Goal: Task Accomplishment & Management: Complete application form

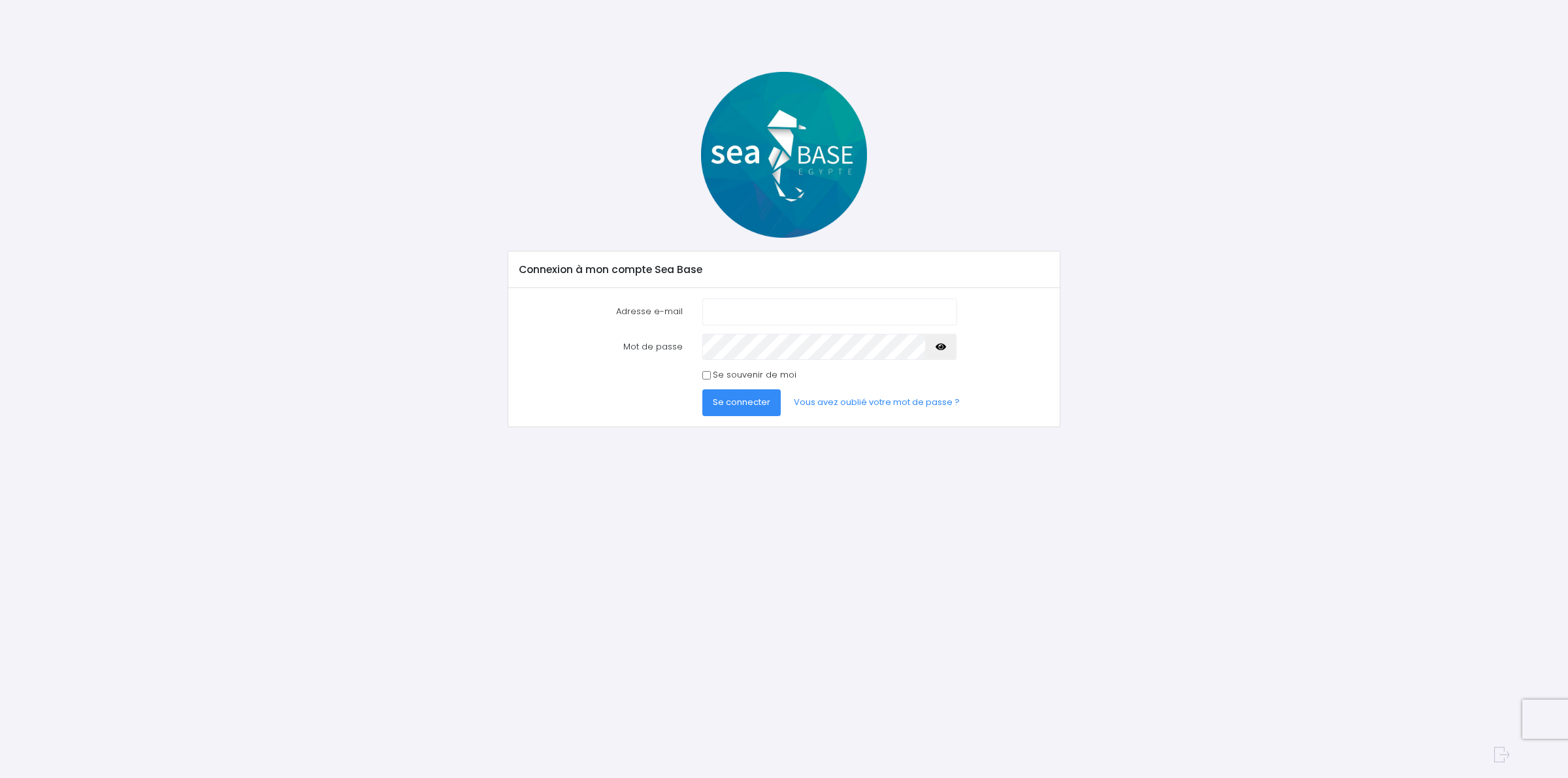
type input "[EMAIL_ADDRESS][DOMAIN_NAME]"
click at [752, 409] on span "Se connecter" at bounding box center [741, 401] width 57 height 12
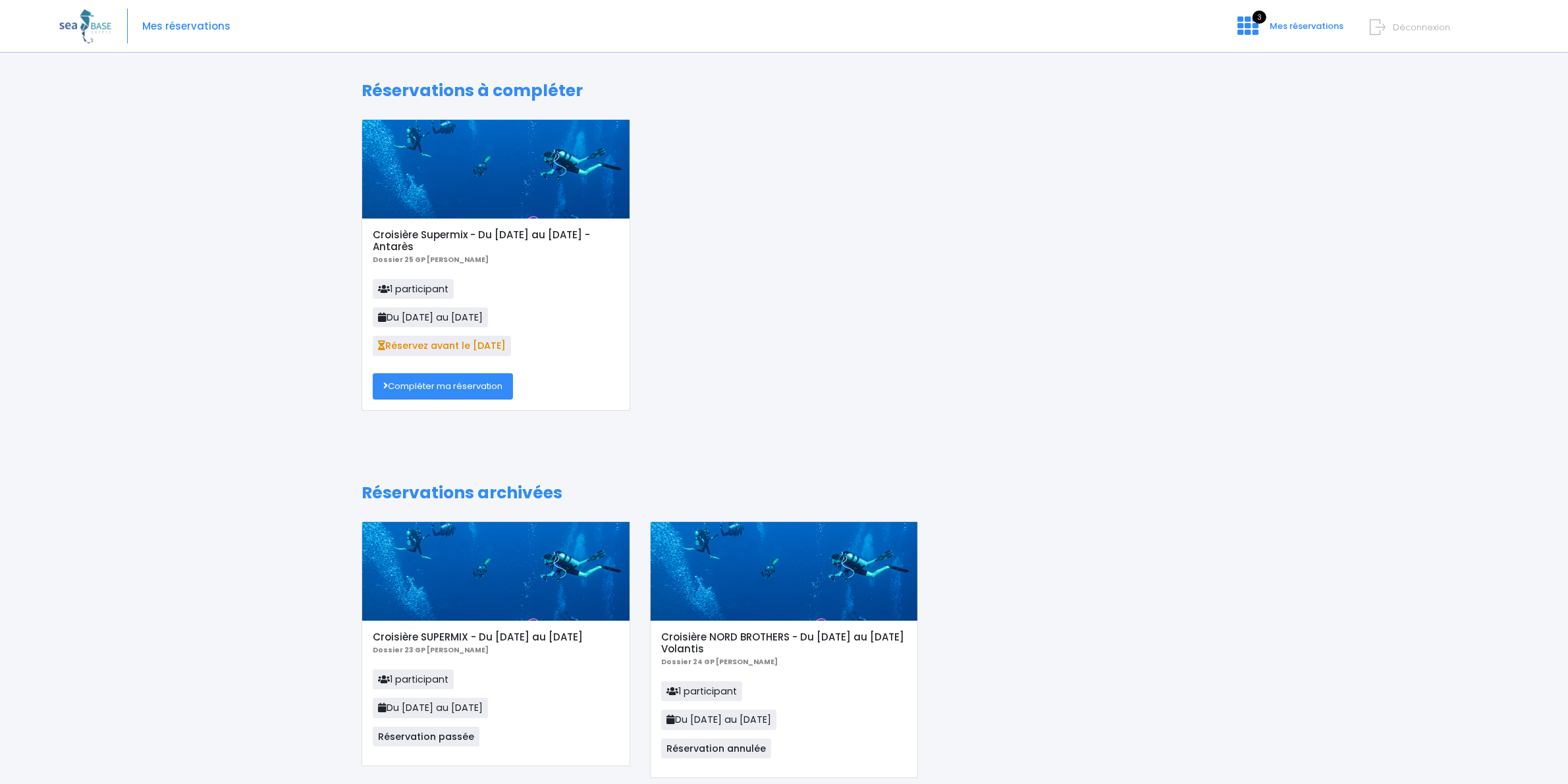
click at [425, 387] on link "Compléter ma réservation" at bounding box center [443, 386] width 140 height 26
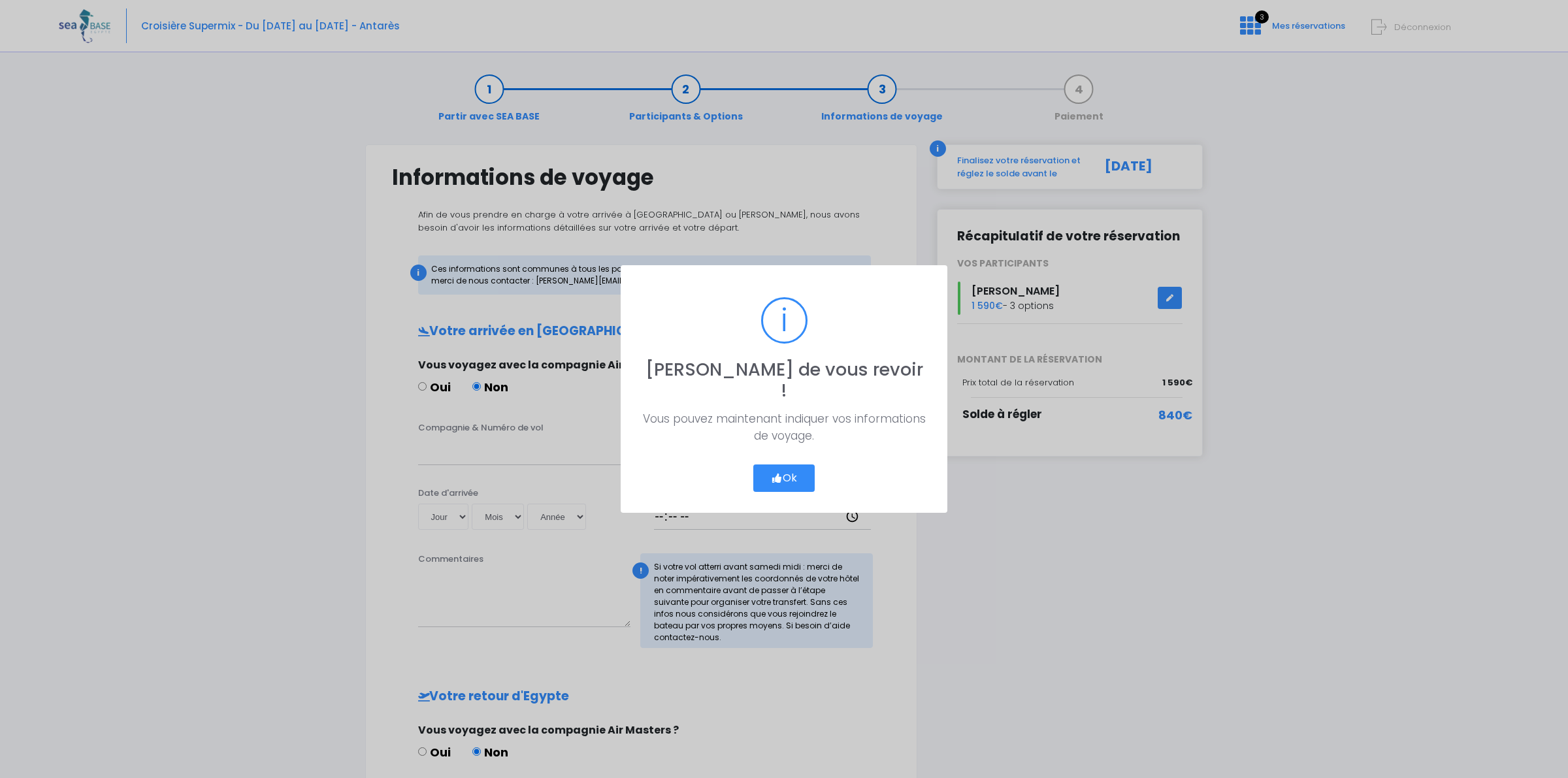
click at [769, 465] on button "Ok" at bounding box center [784, 478] width 62 height 27
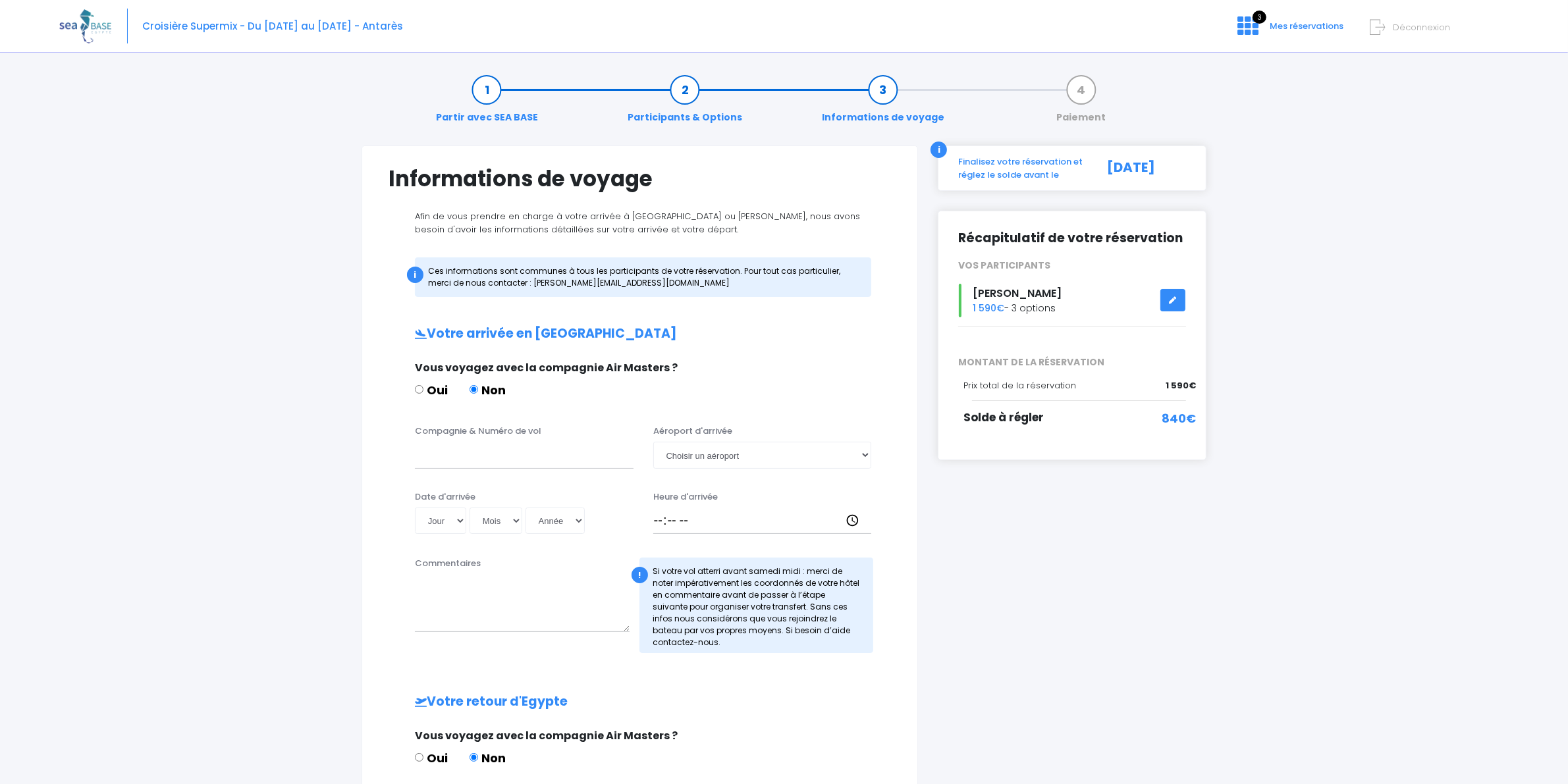
click at [909, 485] on div "Informations de voyage Afin de vous prendre en charge à votre arrivée à Hurghad…" at bounding box center [639, 594] width 556 height 897
click at [690, 116] on link "Participants & Options" at bounding box center [684, 104] width 128 height 42
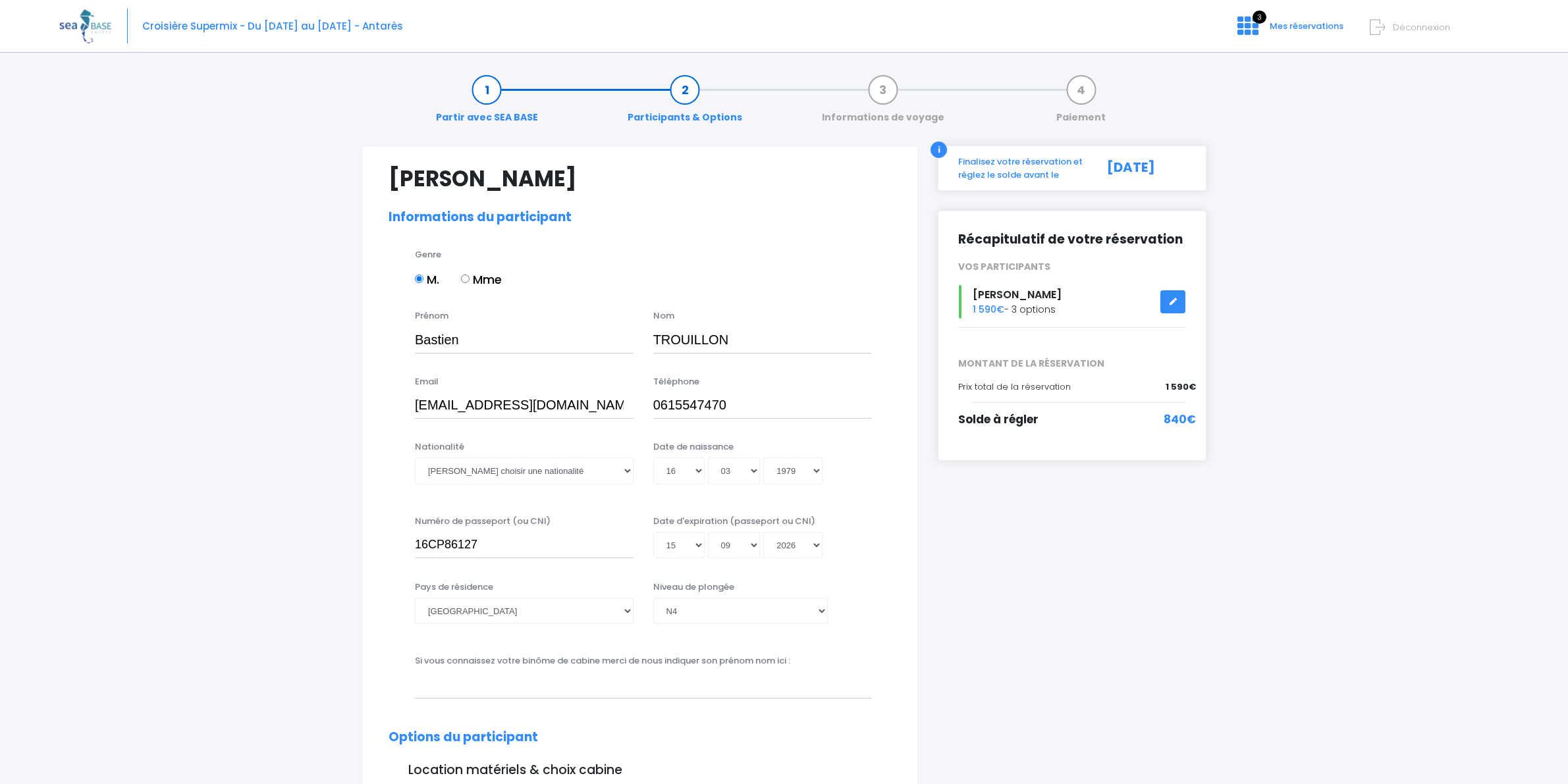
select select "N4"
select select "L"
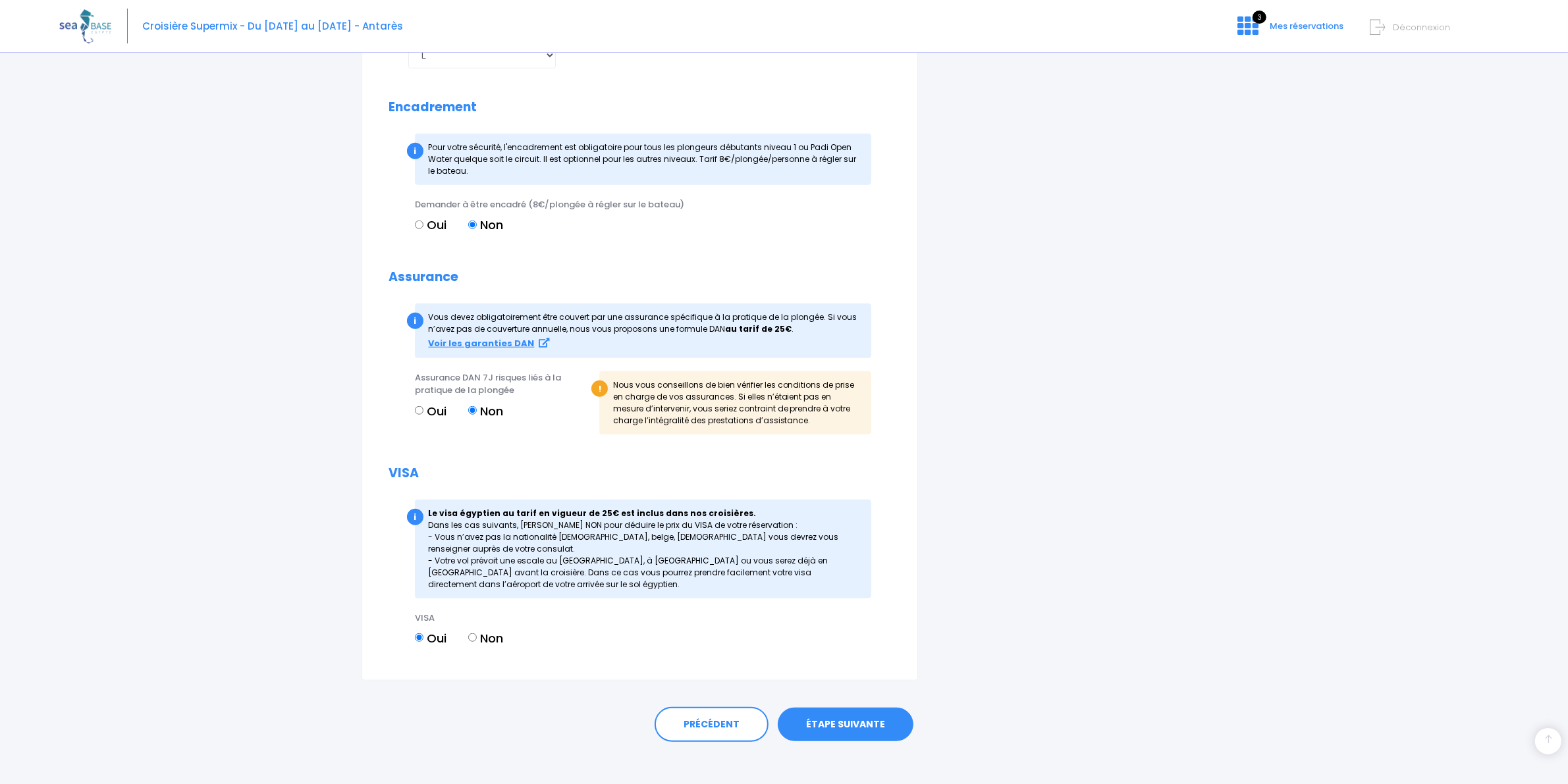
scroll to position [1305, 0]
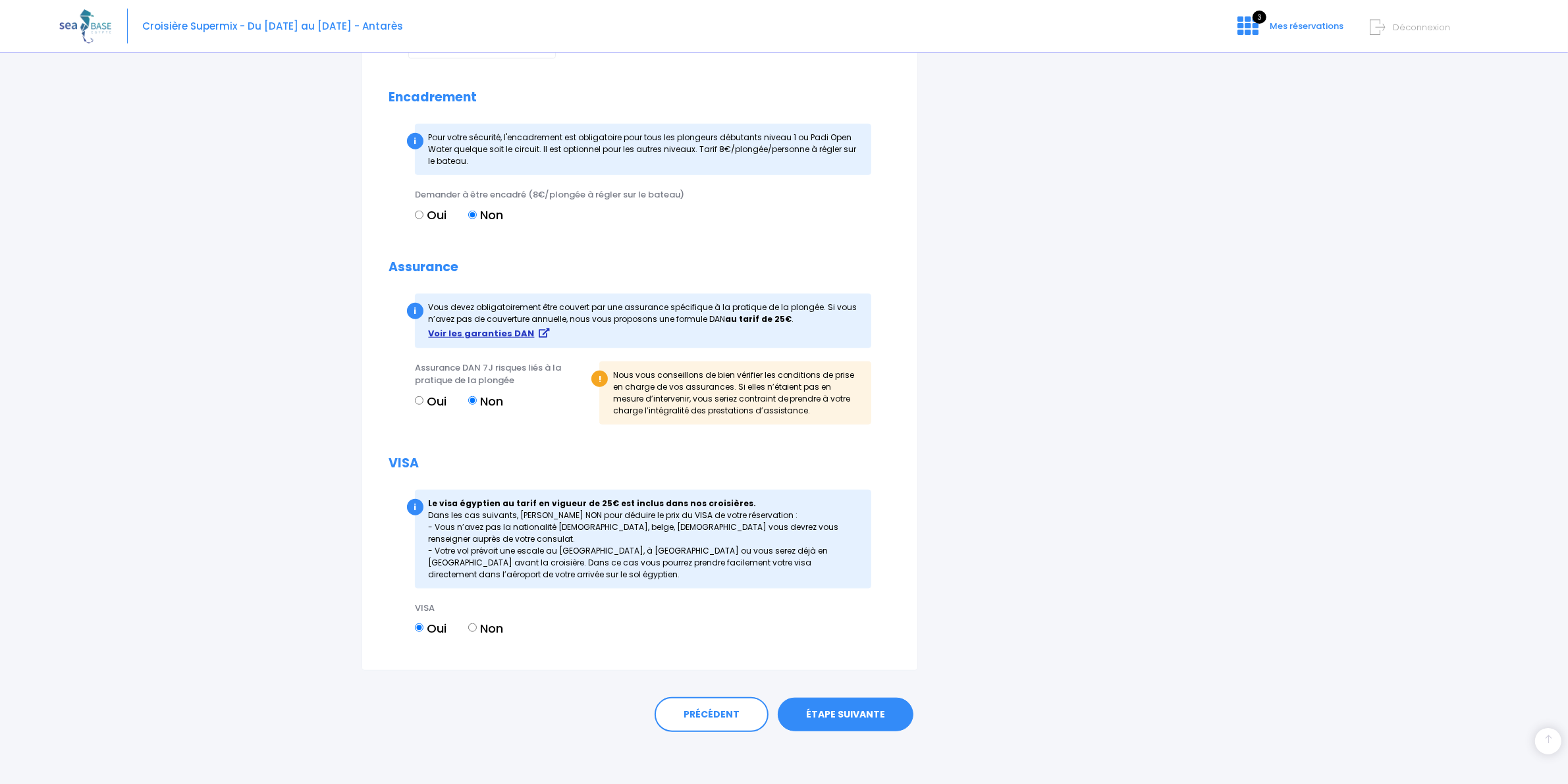
click at [492, 338] on strong "Voir les garanties DAN" at bounding box center [482, 332] width 106 height 12
click at [861, 433] on div "Assurance DAN 7J risques liés à la pratique de la plongée Oui Non ! Nous vous c…" at bounding box center [639, 398] width 467 height 72
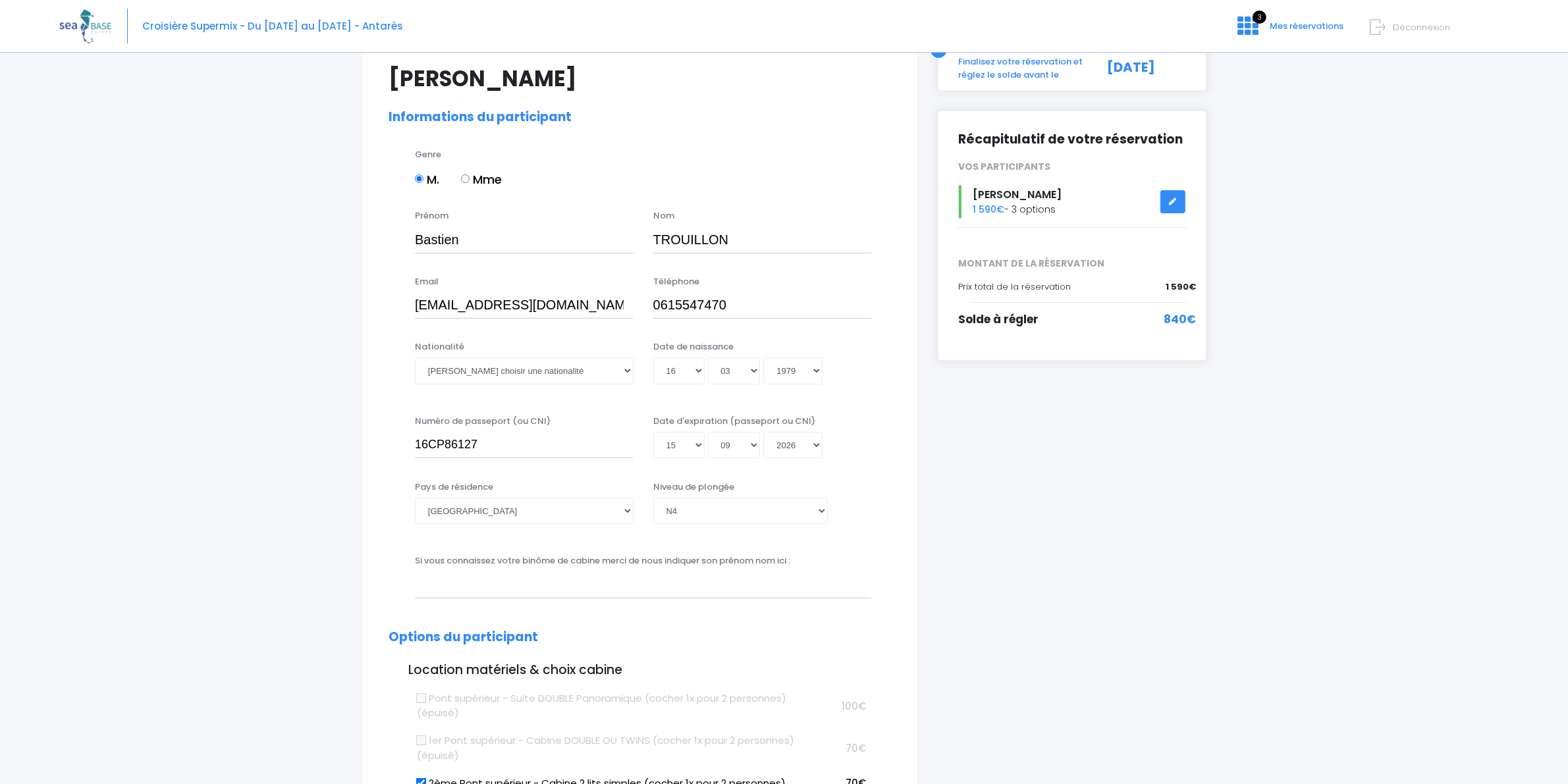
scroll to position [71, 0]
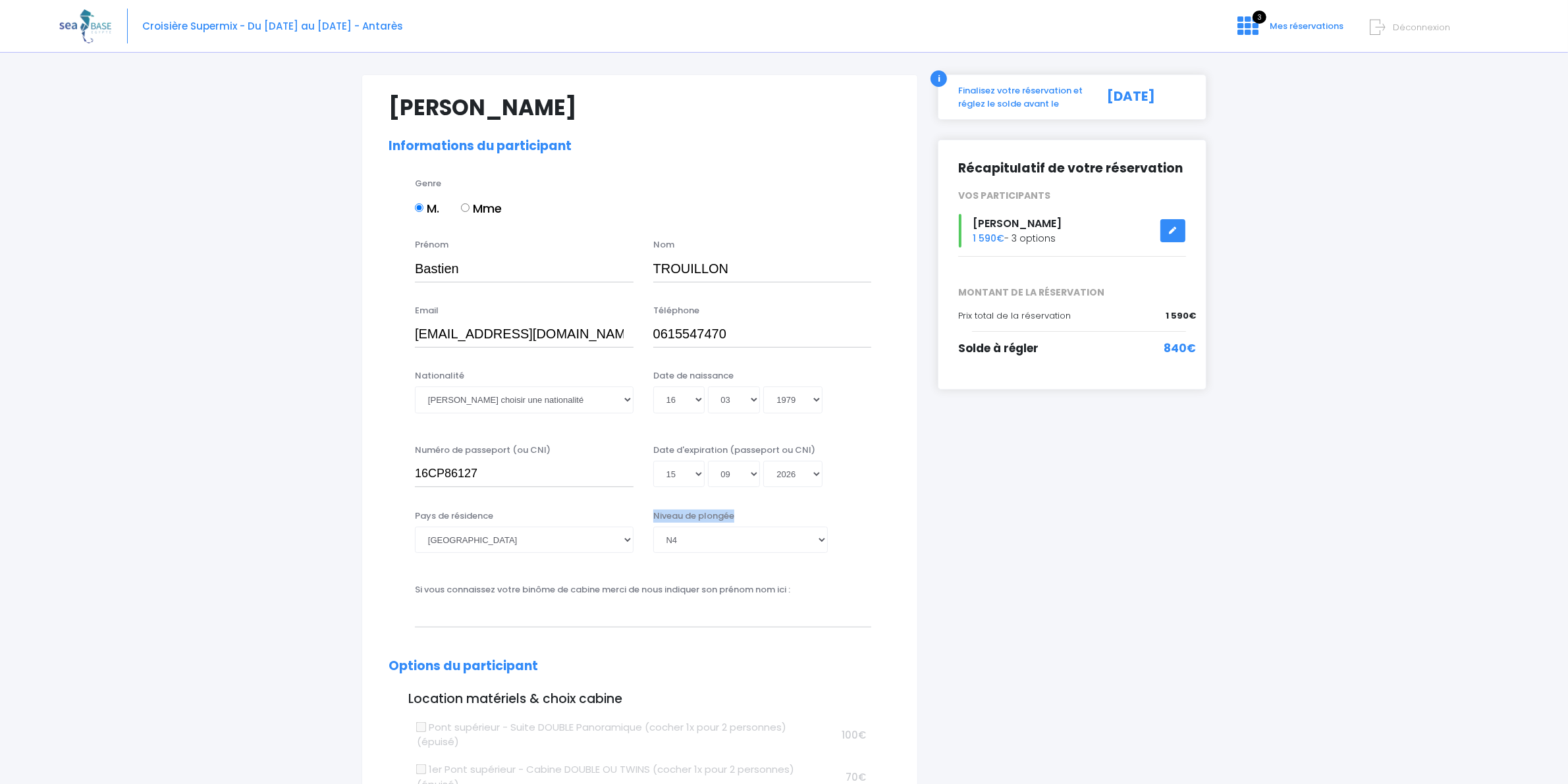
drag, startPoint x: 760, startPoint y: 519, endPoint x: 651, endPoint y: 525, distance: 109.2
click at [651, 525] on div "Niveau de plongée Veuillez choisir un niveau de plongée Non plongeur Junior OW …" at bounding box center [762, 536] width 238 height 52
click at [894, 532] on div "Pays de résidence Afghanistan Afrique du Sud Albanie Algérie Allemagne Andorre …" at bounding box center [639, 540] width 522 height 60
drag, startPoint x: 1253, startPoint y: 327, endPoint x: 1241, endPoint y: 122, distance: 205.4
